Goal: Task Accomplishment & Management: Use online tool/utility

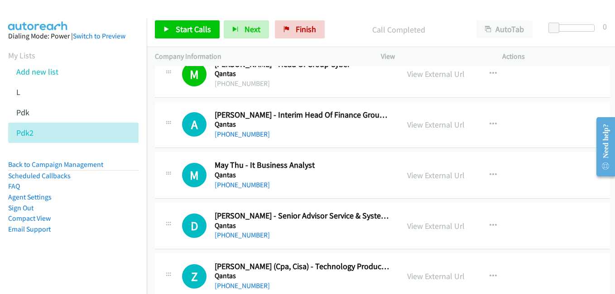
scroll to position [4032, 0]
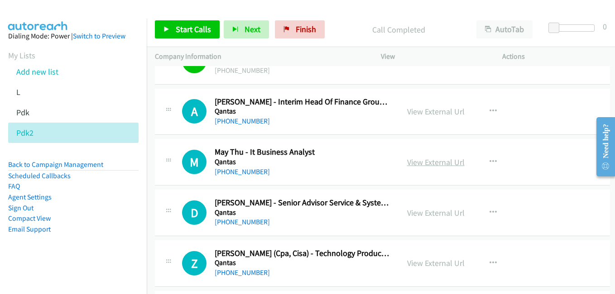
click at [435, 165] on link "View External Url" at bounding box center [436, 162] width 58 height 10
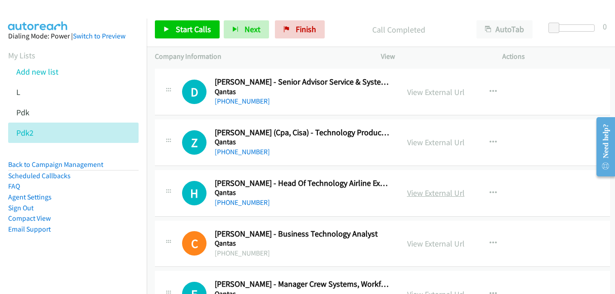
scroll to position [4168, 0]
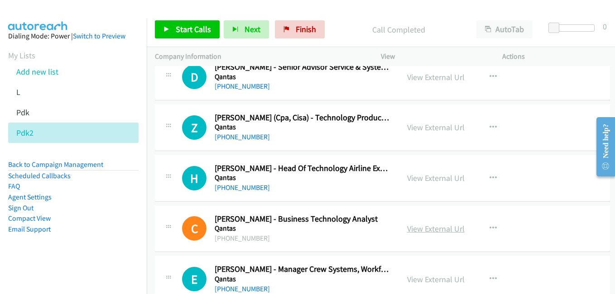
click at [439, 231] on link "View External Url" at bounding box center [436, 229] width 58 height 10
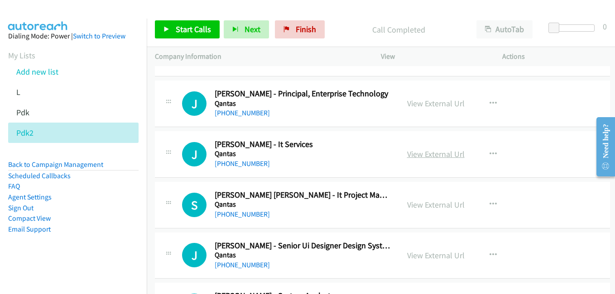
scroll to position [4712, 0]
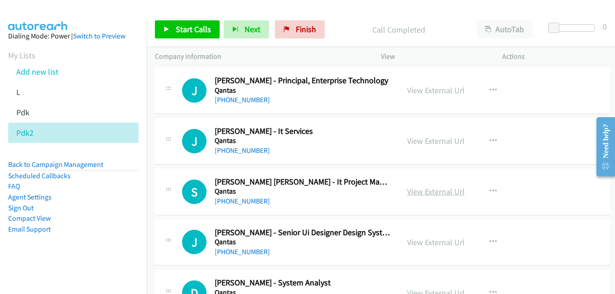
click at [424, 194] on link "View External Url" at bounding box center [436, 192] width 58 height 10
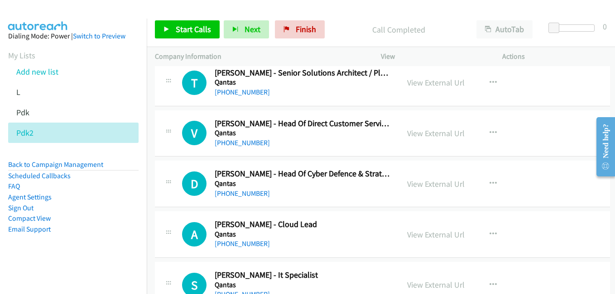
scroll to position [5119, 0]
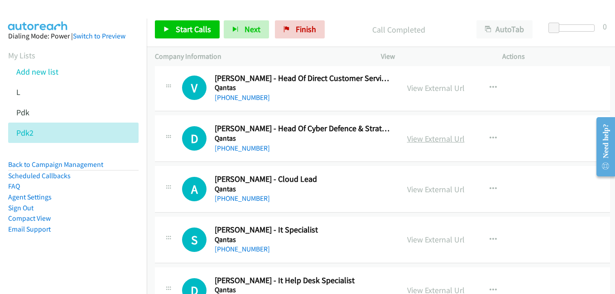
click at [429, 137] on link "View External Url" at bounding box center [436, 139] width 58 height 10
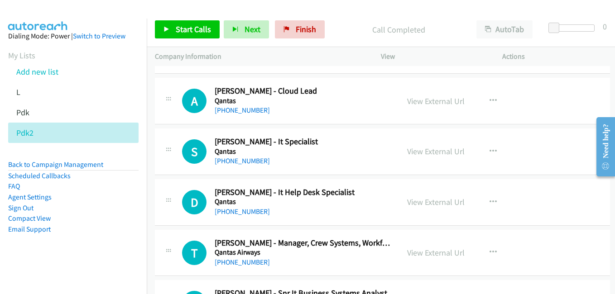
scroll to position [5210, 0]
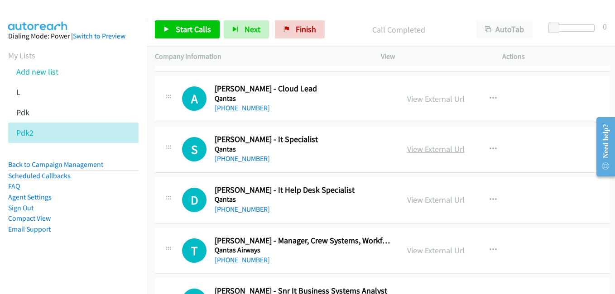
click at [431, 145] on link "View External Url" at bounding box center [436, 149] width 58 height 10
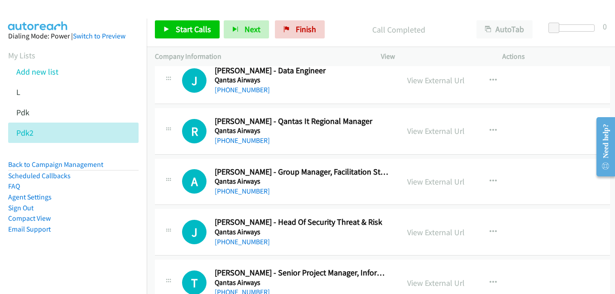
scroll to position [5572, 0]
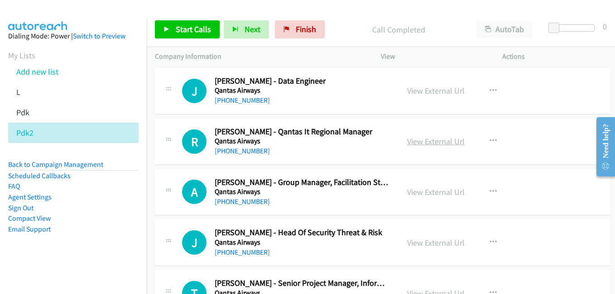
drag, startPoint x: 427, startPoint y: 140, endPoint x: 422, endPoint y: 140, distance: 5.0
click at [427, 140] on link "View External Url" at bounding box center [436, 141] width 58 height 10
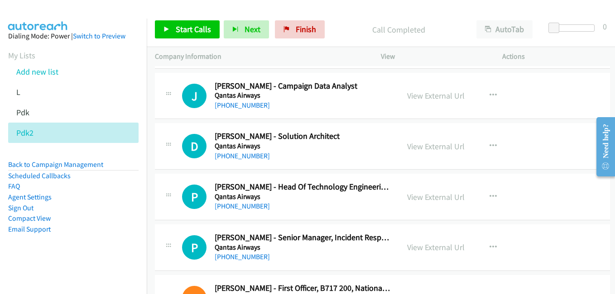
scroll to position [6207, 0]
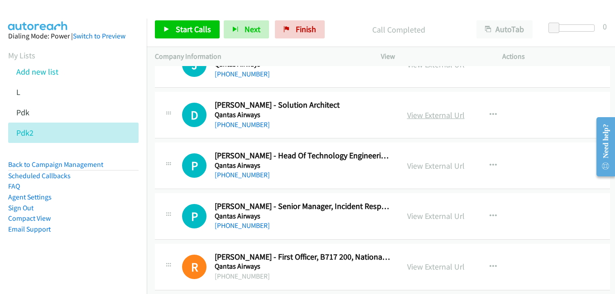
click at [433, 113] on link "View External Url" at bounding box center [436, 115] width 58 height 10
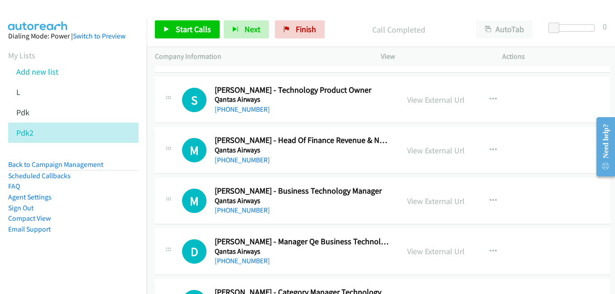
scroll to position [7838, 0]
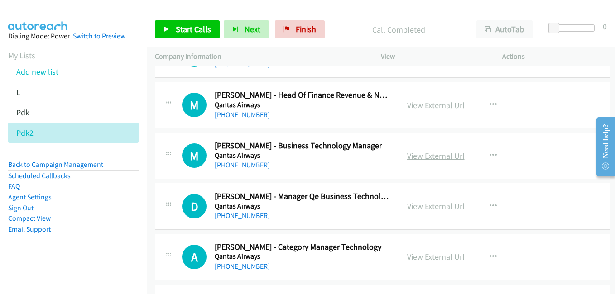
click at [429, 160] on link "View External Url" at bounding box center [436, 156] width 58 height 10
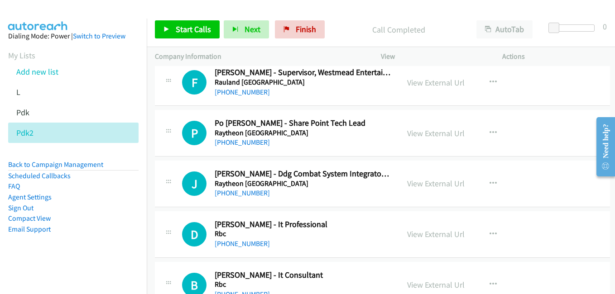
scroll to position [10873, 0]
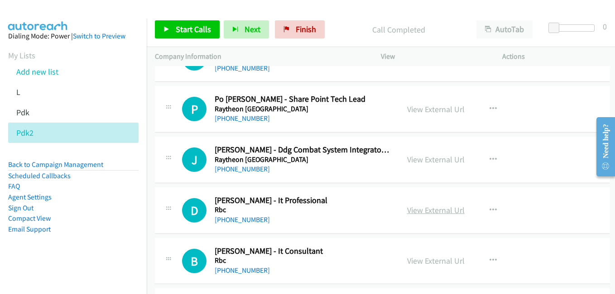
click at [439, 209] on link "View External Url" at bounding box center [436, 210] width 58 height 10
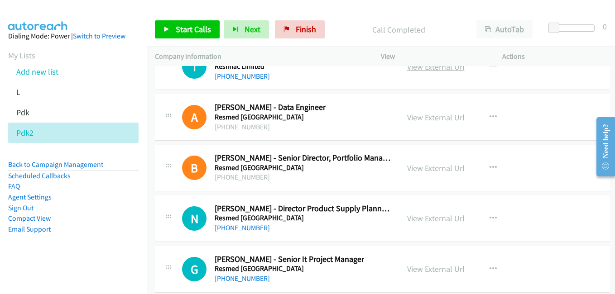
scroll to position [11417, 0]
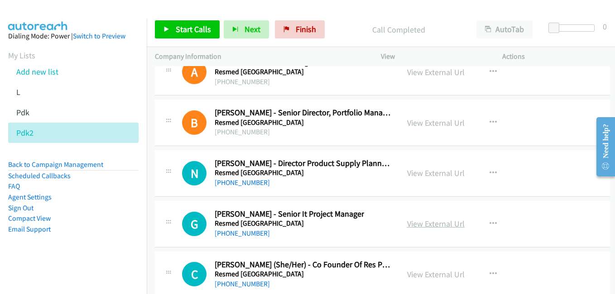
click at [432, 228] on link "View External Url" at bounding box center [436, 224] width 58 height 10
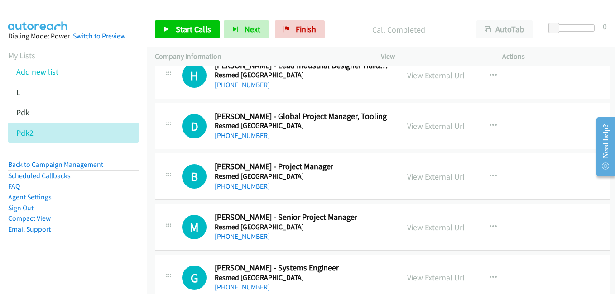
scroll to position [11824, 0]
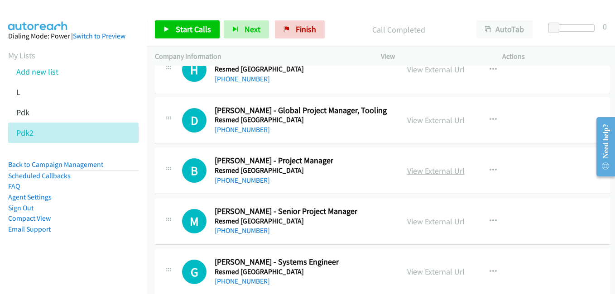
click at [427, 167] on link "View External Url" at bounding box center [436, 171] width 58 height 10
click at [439, 224] on link "View External Url" at bounding box center [436, 222] width 58 height 10
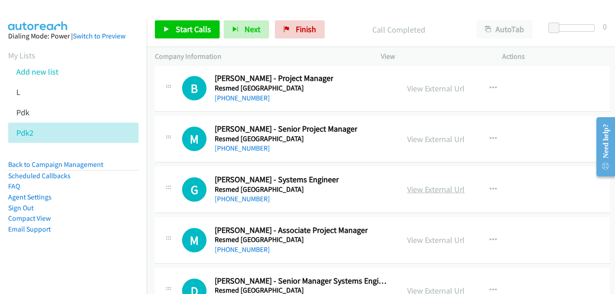
scroll to position [11915, 0]
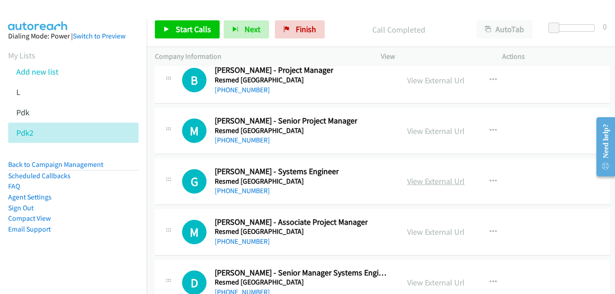
click at [439, 177] on link "View External Url" at bounding box center [436, 181] width 58 height 10
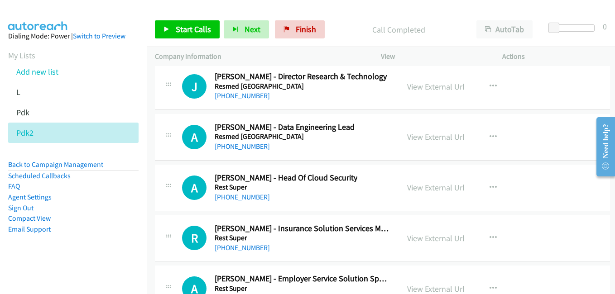
scroll to position [12277, 0]
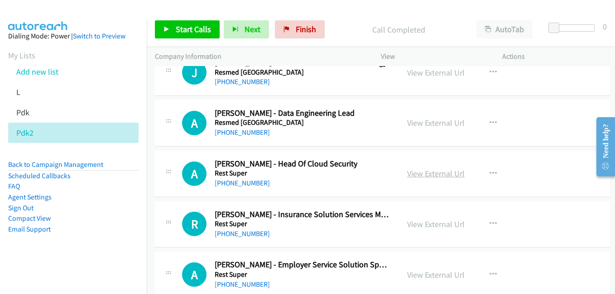
click at [430, 176] on link "View External Url" at bounding box center [436, 174] width 58 height 10
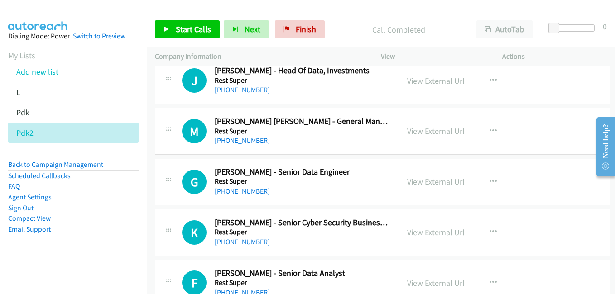
scroll to position [12821, 0]
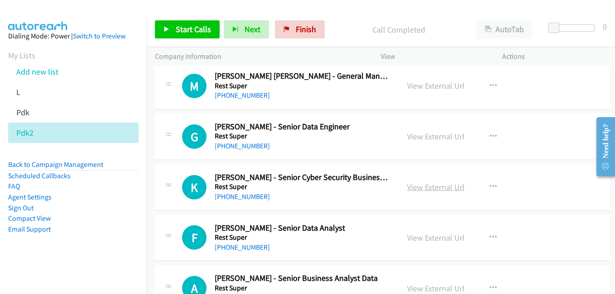
click at [438, 187] on link "View External Url" at bounding box center [436, 187] width 58 height 10
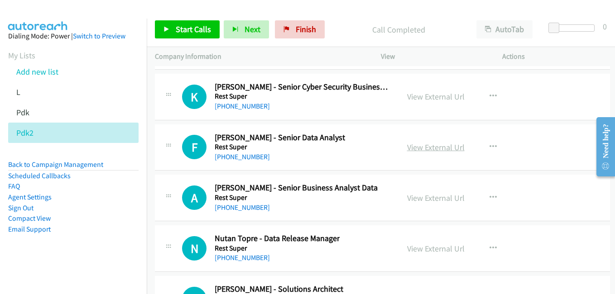
click at [424, 150] on link "View External Url" at bounding box center [436, 147] width 58 height 10
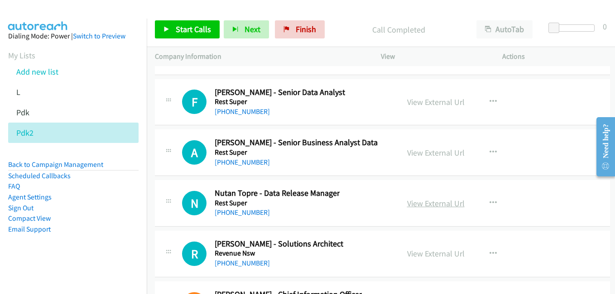
click at [449, 202] on link "View External Url" at bounding box center [436, 203] width 58 height 10
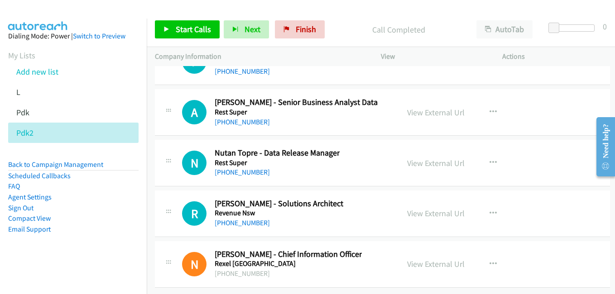
scroll to position [13004, 0]
click at [441, 208] on link "View External Url" at bounding box center [436, 213] width 58 height 10
click at [433, 259] on link "View External Url" at bounding box center [436, 264] width 58 height 10
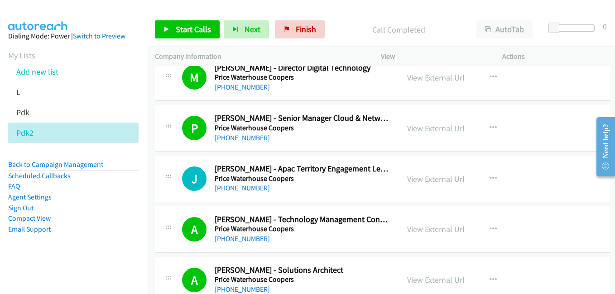
scroll to position [0, 0]
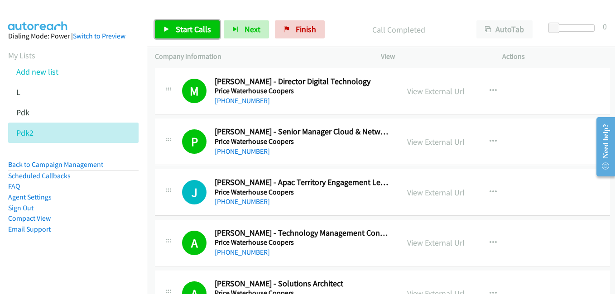
click at [202, 24] on span "Start Calls" at bounding box center [193, 29] width 35 height 10
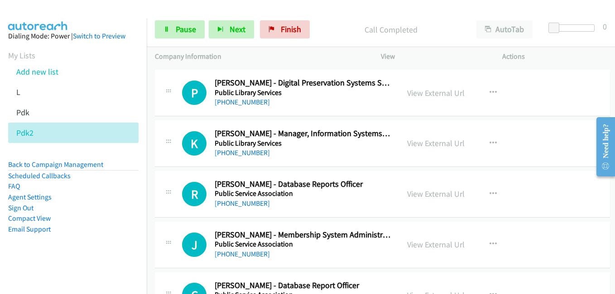
scroll to position [1450, 0]
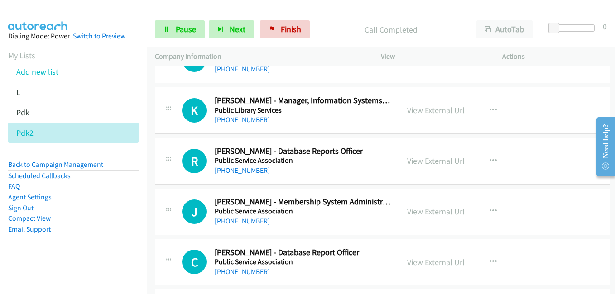
click at [443, 111] on link "View External Url" at bounding box center [436, 110] width 58 height 10
click at [432, 160] on link "View External Url" at bounding box center [436, 161] width 58 height 10
drag, startPoint x: 419, startPoint y: 207, endPoint x: 414, endPoint y: 208, distance: 5.1
click at [419, 207] on link "View External Url" at bounding box center [436, 212] width 58 height 10
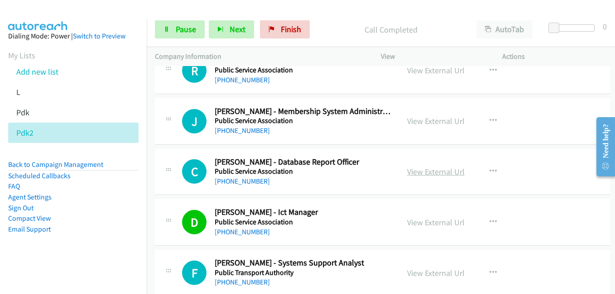
click at [437, 169] on link "View External Url" at bounding box center [436, 172] width 58 height 10
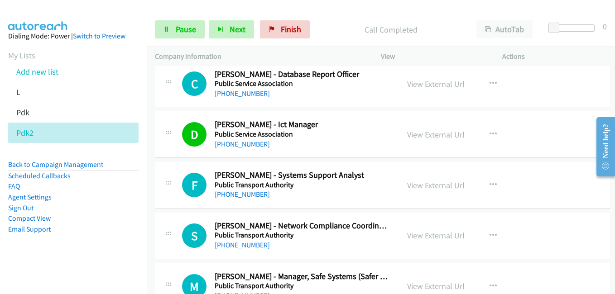
scroll to position [1631, 0]
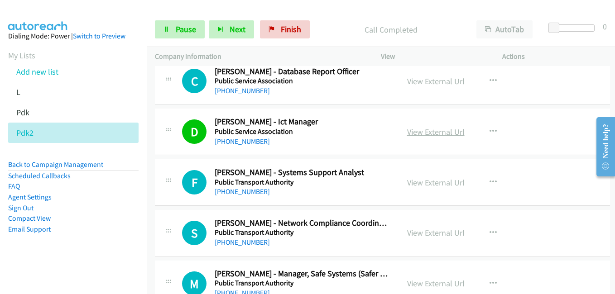
drag, startPoint x: 437, startPoint y: 130, endPoint x: 420, endPoint y: 127, distance: 17.0
click at [437, 130] on link "View External Url" at bounding box center [436, 132] width 58 height 10
click at [429, 182] on link "View External Url" at bounding box center [436, 183] width 58 height 10
click at [420, 235] on link "View External Url" at bounding box center [436, 233] width 58 height 10
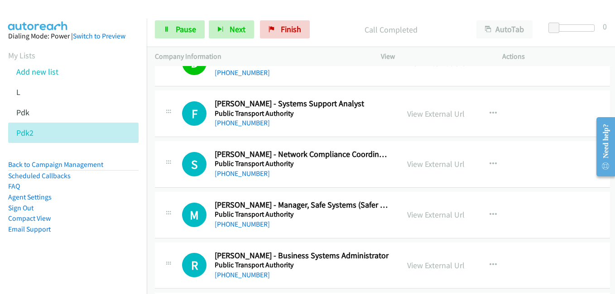
scroll to position [1812, 0]
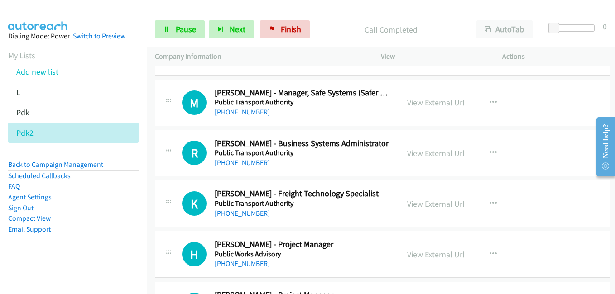
click at [439, 101] on link "View External Url" at bounding box center [436, 102] width 58 height 10
click at [414, 151] on link "View External Url" at bounding box center [436, 153] width 58 height 10
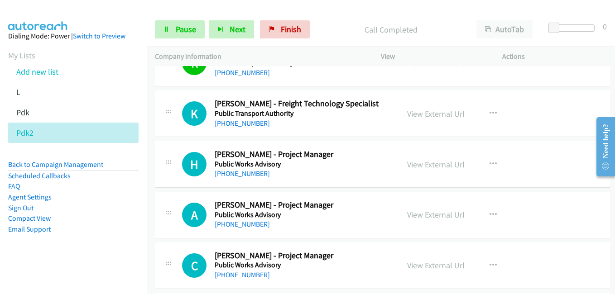
scroll to position [1903, 0]
click at [439, 164] on link "View External Url" at bounding box center [436, 164] width 58 height 10
click at [419, 213] on link "View External Url" at bounding box center [436, 214] width 58 height 10
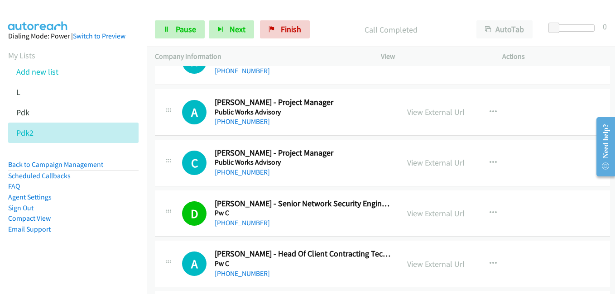
scroll to position [2039, 0]
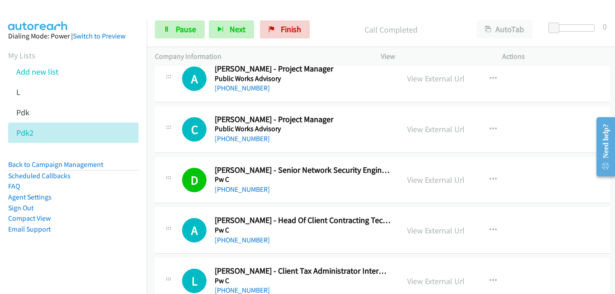
click at [430, 124] on div "View External Url" at bounding box center [436, 129] width 58 height 12
click at [436, 128] on link "View External Url" at bounding box center [436, 129] width 58 height 10
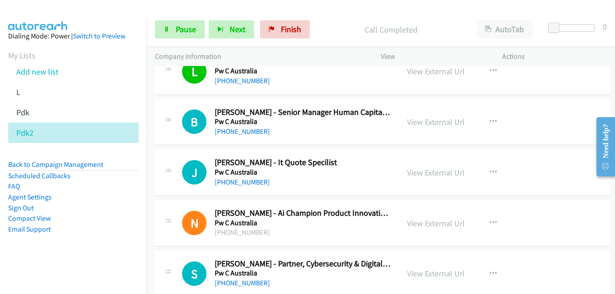
scroll to position [2401, 0]
click at [418, 172] on link "View External Url" at bounding box center [436, 172] width 58 height 10
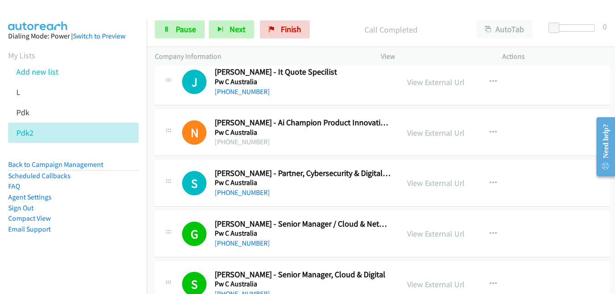
scroll to position [2492, 0]
click at [422, 183] on link "View External Url" at bounding box center [436, 183] width 58 height 10
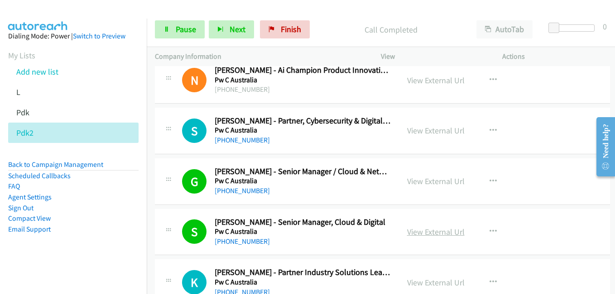
scroll to position [2628, 0]
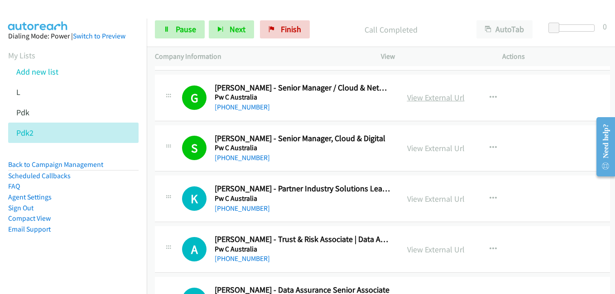
click at [434, 100] on link "View External Url" at bounding box center [436, 97] width 58 height 10
click at [431, 148] on link "View External Url" at bounding box center [436, 148] width 58 height 10
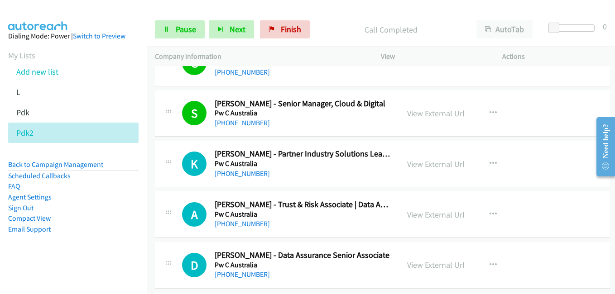
scroll to position [2673, 0]
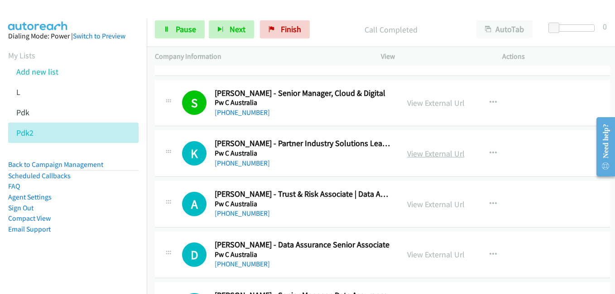
click at [429, 151] on link "View External Url" at bounding box center [436, 154] width 58 height 10
click at [441, 207] on link "View External Url" at bounding box center [436, 204] width 58 height 10
drag, startPoint x: 424, startPoint y: 254, endPoint x: 421, endPoint y: 249, distance: 6.3
click at [424, 254] on link "View External Url" at bounding box center [436, 255] width 58 height 10
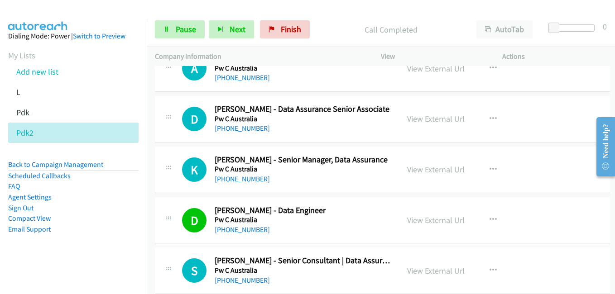
drag, startPoint x: 430, startPoint y: 174, endPoint x: 133, endPoint y: 0, distance: 344.4
click at [443, 171] on link "View External Url" at bounding box center [436, 169] width 58 height 10
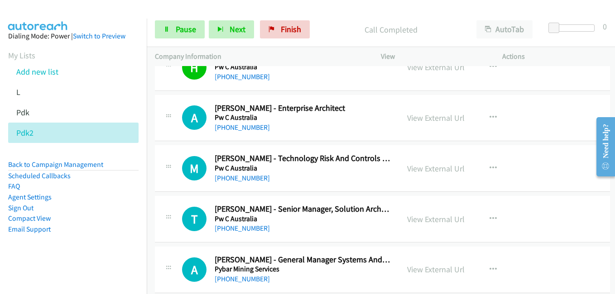
scroll to position [3217, 0]
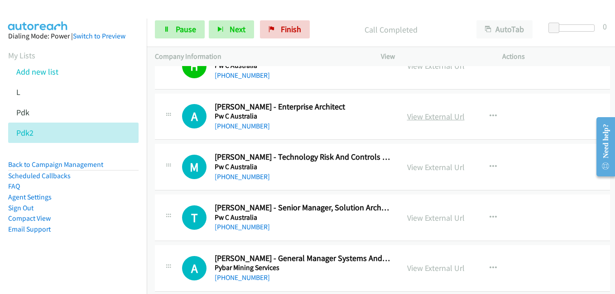
click at [436, 118] on link "View External Url" at bounding box center [436, 116] width 58 height 10
click at [415, 165] on link "View External Url" at bounding box center [436, 167] width 58 height 10
click at [414, 215] on link "View External Url" at bounding box center [436, 218] width 58 height 10
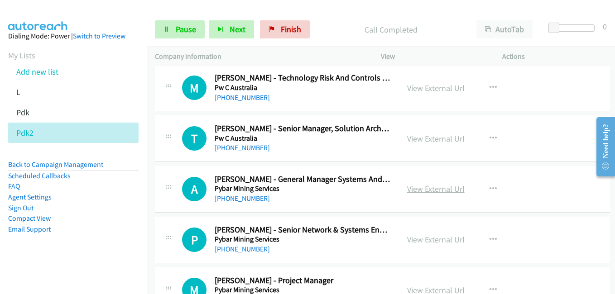
scroll to position [3307, 0]
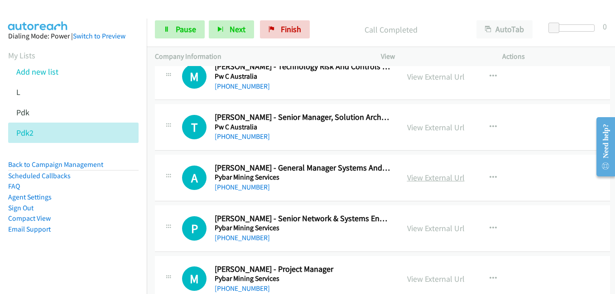
click at [426, 178] on link "View External Url" at bounding box center [436, 178] width 58 height 10
click at [422, 231] on link "View External Url" at bounding box center [436, 228] width 58 height 10
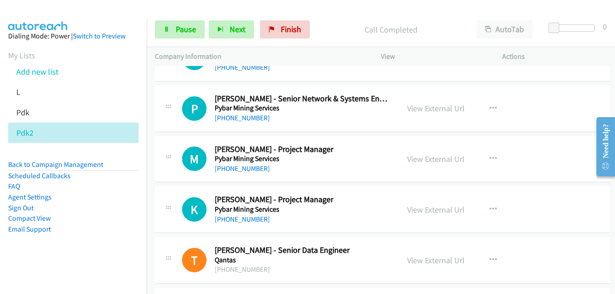
scroll to position [3443, 0]
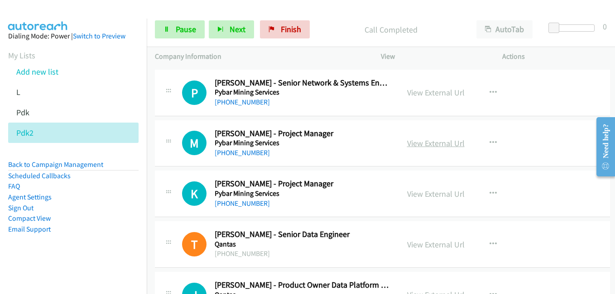
click at [409, 139] on link "View External Url" at bounding box center [436, 143] width 58 height 10
click at [432, 196] on link "View External Url" at bounding box center [436, 194] width 58 height 10
click at [452, 247] on link "View External Url" at bounding box center [436, 245] width 58 height 10
